Goal: Transaction & Acquisition: Purchase product/service

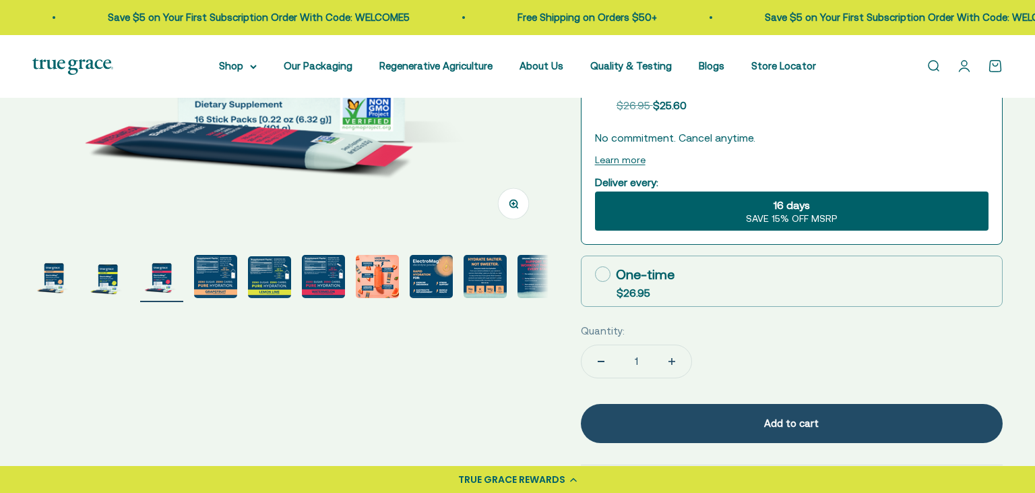
scroll to position [193, 0]
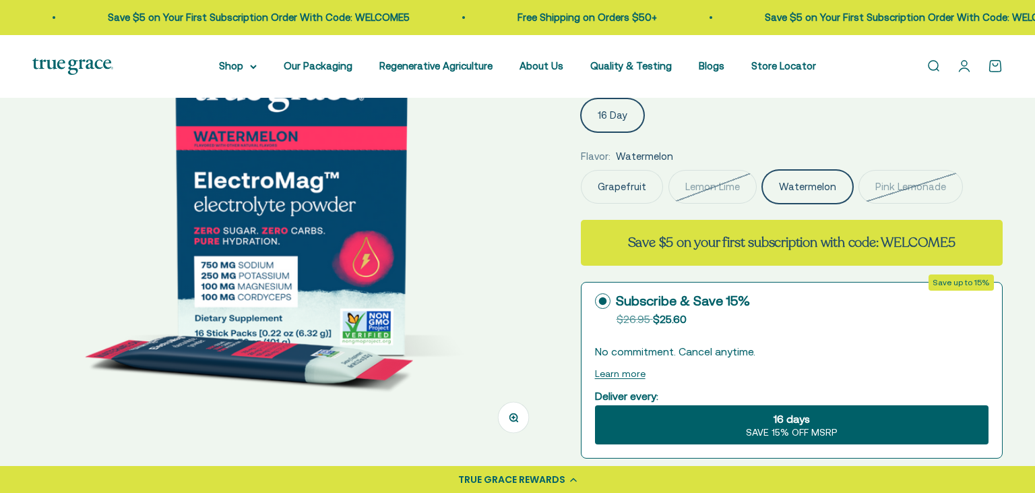
click at [891, 168] on fieldset "Flavor: Watermelon Grapefruit Lemon Lime Watermelon Pink Lemonade" at bounding box center [792, 175] width 422 height 55
click at [896, 182] on label "Pink Lemonade" at bounding box center [910, 187] width 104 height 34
click at [581, 170] on input "Pink Lemonade" at bounding box center [580, 169] width 1 height 1
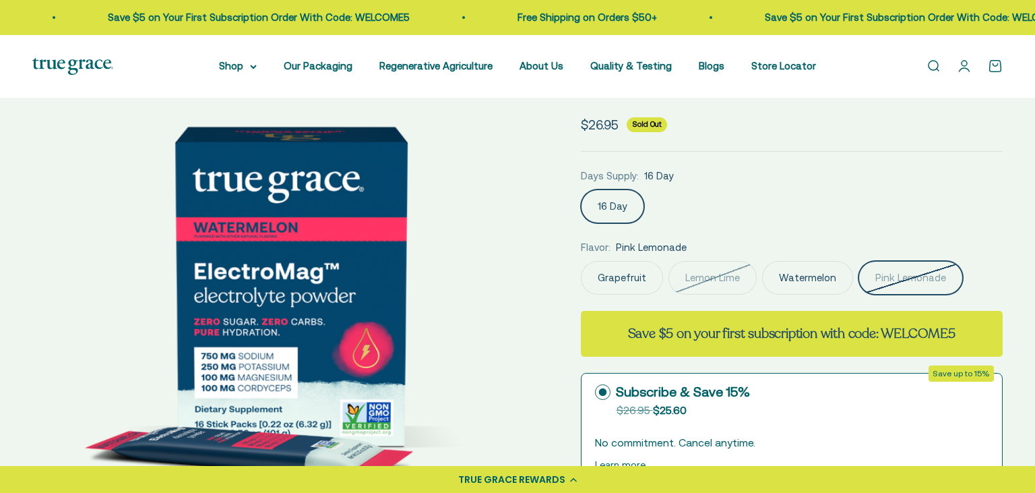
click at [912, 279] on label "Pink Lemonade" at bounding box center [910, 278] width 104 height 34
click at [581, 261] on input "Pink Lemonade" at bounding box center [580, 260] width 1 height 1
click at [815, 287] on label "Watermelon" at bounding box center [807, 278] width 91 height 34
click at [581, 261] on input "Watermelon" at bounding box center [580, 260] width 1 height 1
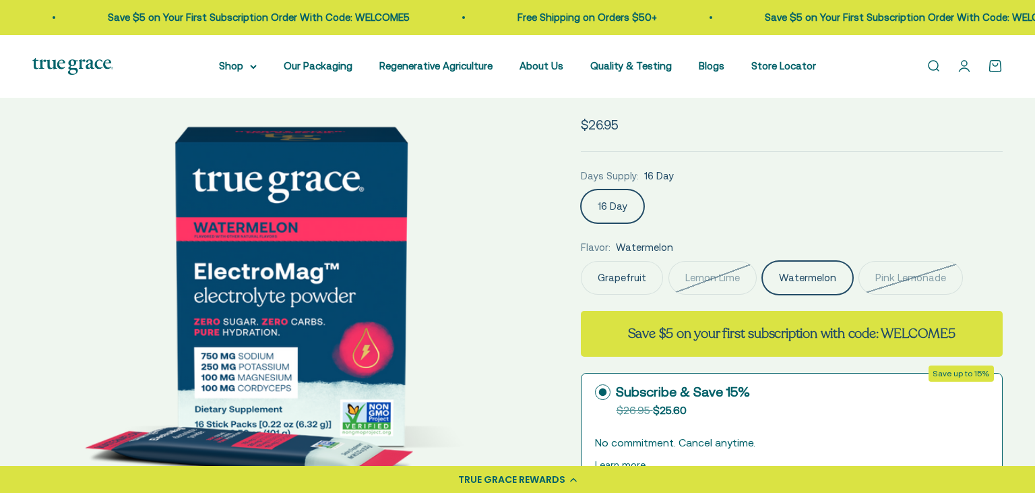
click at [953, 274] on label "Pink Lemonade" at bounding box center [910, 278] width 104 height 34
click at [581, 261] on input "Pink Lemonade" at bounding box center [580, 260] width 1 height 1
click at [825, 276] on label "Watermelon" at bounding box center [807, 278] width 91 height 34
click at [581, 261] on input "Watermelon" at bounding box center [580, 260] width 1 height 1
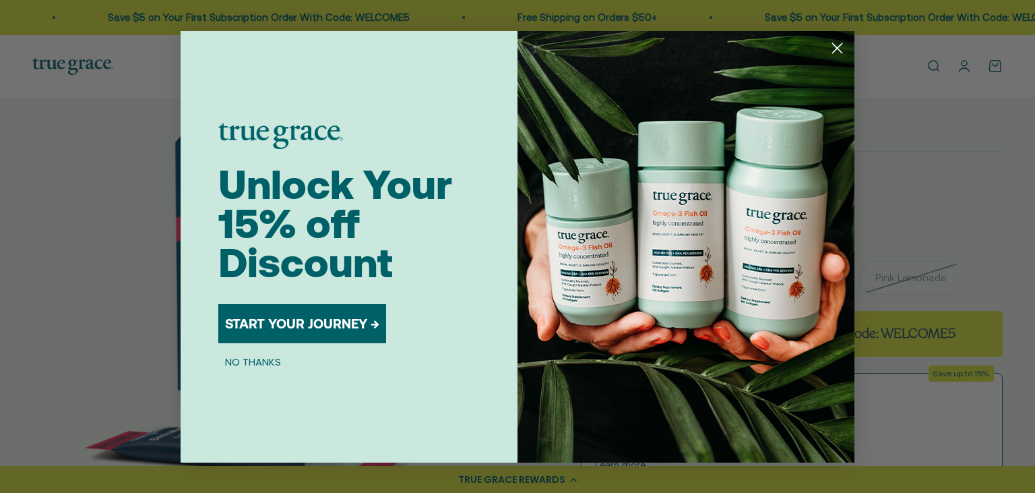
click at [721, 272] on img "POPUP Form" at bounding box center [685, 246] width 337 height 431
click at [836, 51] on circle "Close dialog" at bounding box center [837, 47] width 22 height 22
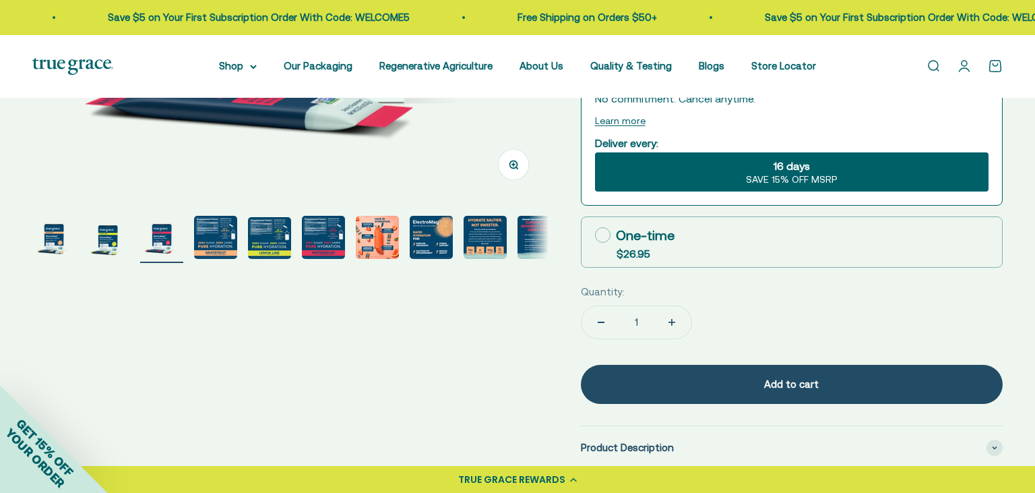
click at [199, 242] on img "Go to item 4" at bounding box center [215, 237] width 43 height 43
